Goal: Task Accomplishment & Management: Manage account settings

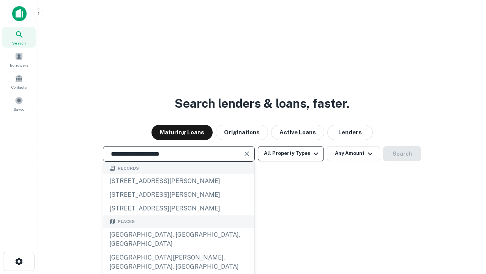
type input "**********"
click at [291, 153] on button "All Property Types" at bounding box center [291, 153] width 66 height 15
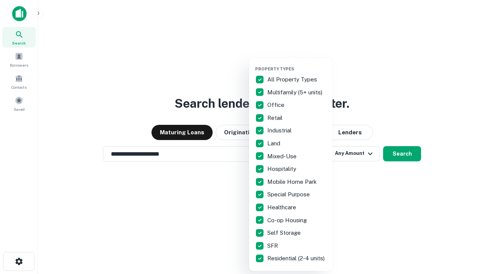
click at [297, 64] on button "button" at bounding box center [297, 64] width 84 height 0
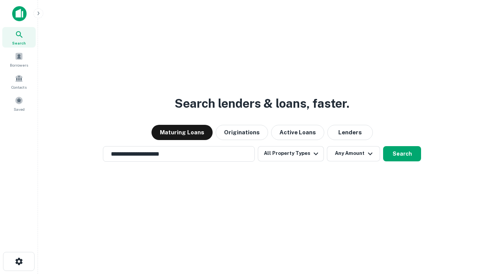
scroll to position [5, 92]
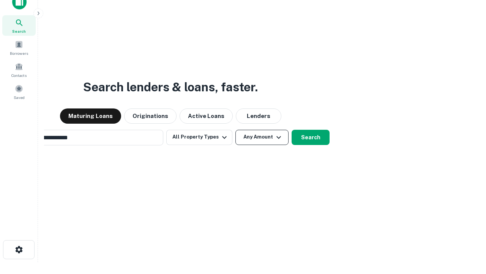
click at [236, 130] on button "Any Amount" at bounding box center [262, 137] width 53 height 15
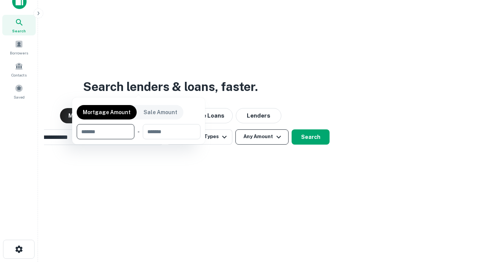
scroll to position [55, 215]
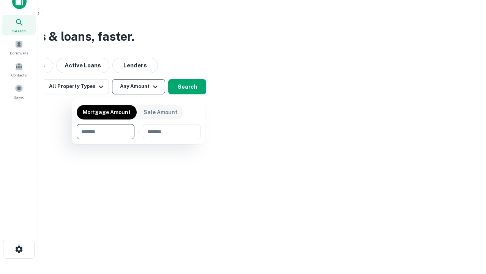
type input "*******"
click at [139, 139] on button "button" at bounding box center [139, 139] width 124 height 0
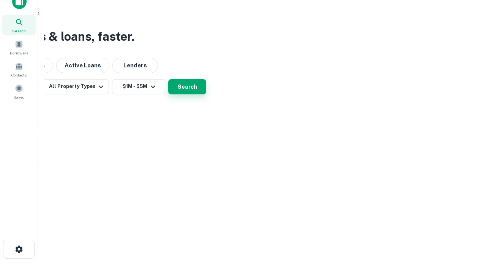
click at [206, 94] on button "Search" at bounding box center [187, 86] width 38 height 15
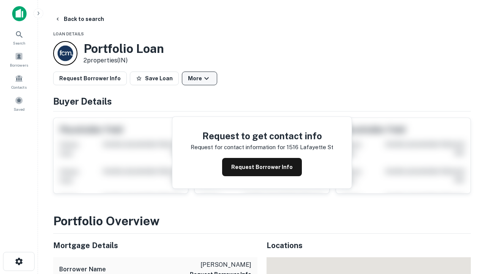
click at [199, 78] on button "More" at bounding box center [199, 78] width 35 height 14
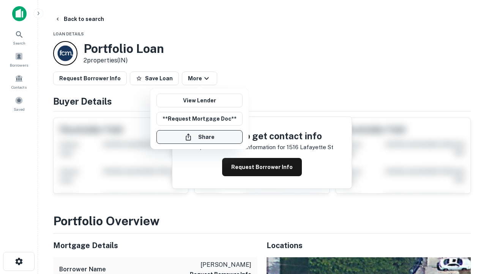
click at [199, 137] on button "Share" at bounding box center [200, 137] width 86 height 14
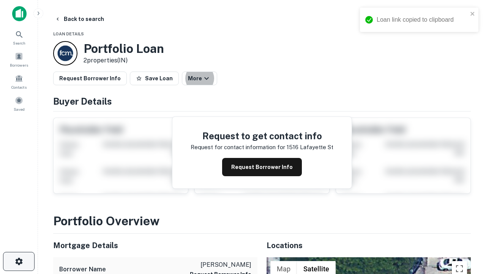
click at [19, 261] on icon "button" at bounding box center [18, 260] width 9 height 9
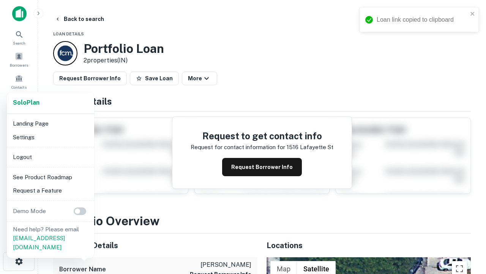
click at [50, 157] on li "Logout" at bounding box center [50, 157] width 81 height 14
